Goal: Task Accomplishment & Management: Use online tool/utility

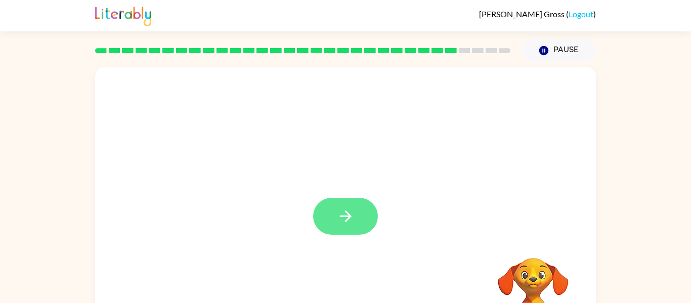
click at [330, 219] on button "button" at bounding box center [345, 216] width 65 height 37
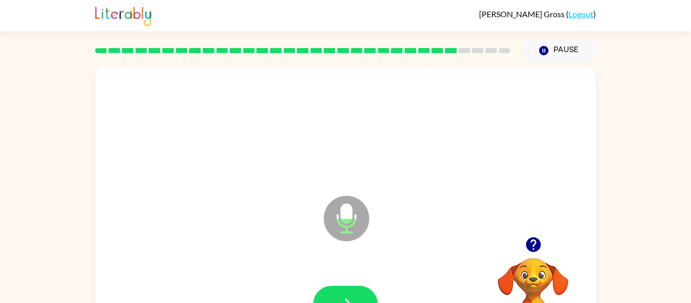
click at [354, 283] on div at bounding box center [345, 304] width 480 height 83
click at [361, 295] on button "button" at bounding box center [345, 304] width 65 height 37
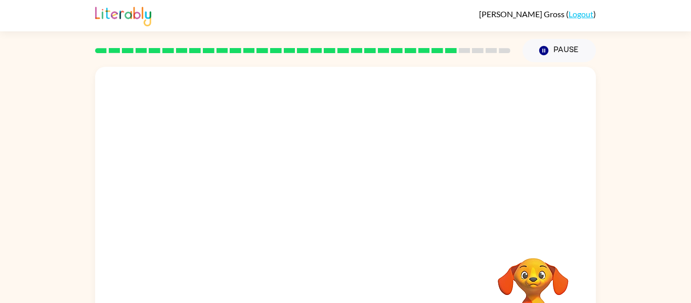
click at [432, 170] on div at bounding box center [345, 211] width 501 height 289
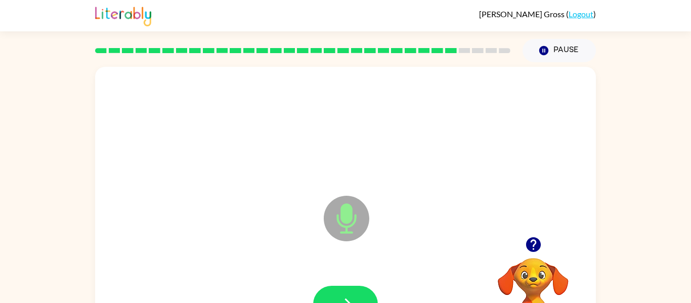
click at [432, 170] on div "Microphone The Microphone is here when it is your turn to talk" at bounding box center [345, 211] width 501 height 289
click at [347, 289] on button "button" at bounding box center [345, 304] width 65 height 37
click at [347, 292] on button "button" at bounding box center [345, 304] width 65 height 37
click at [366, 293] on button "button" at bounding box center [345, 304] width 65 height 37
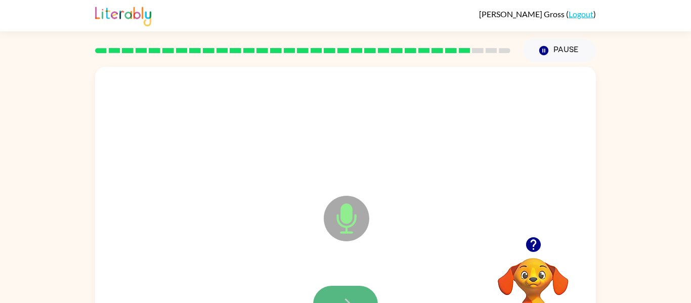
click at [325, 295] on button "button" at bounding box center [345, 304] width 65 height 37
click at [353, 291] on button "button" at bounding box center [345, 304] width 65 height 37
